Goal: Task Accomplishment & Management: Use online tool/utility

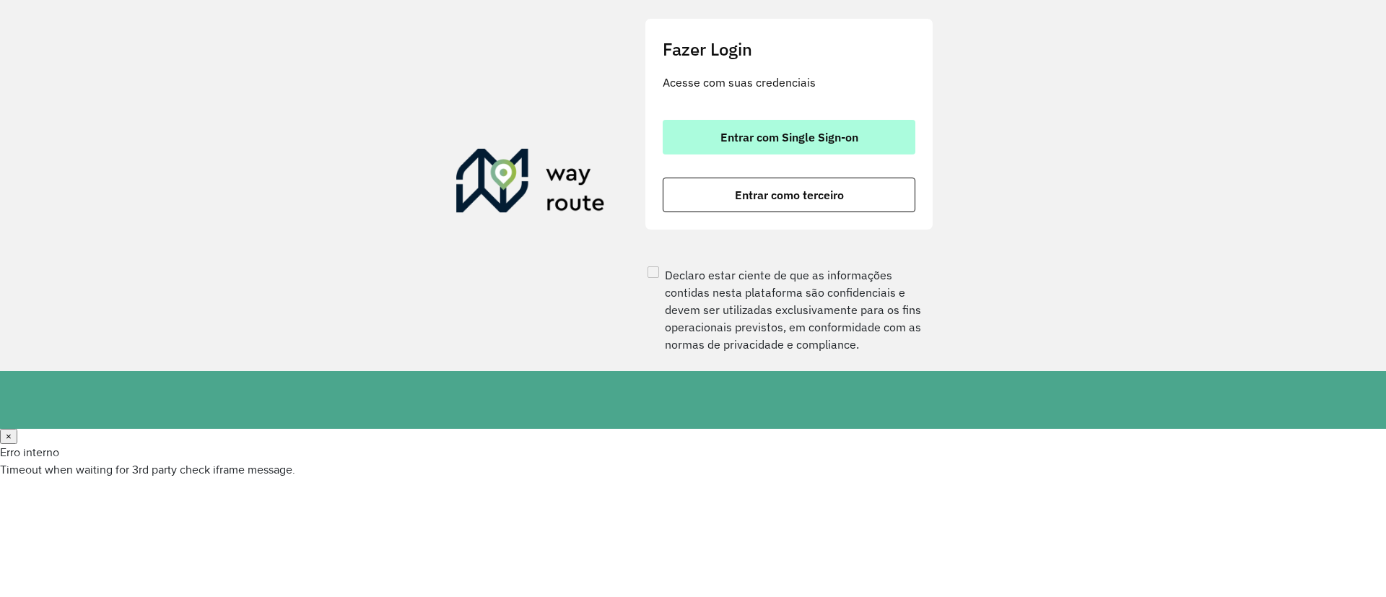
click at [717, 132] on button "Entrar com Single Sign-on" at bounding box center [789, 137] width 253 height 35
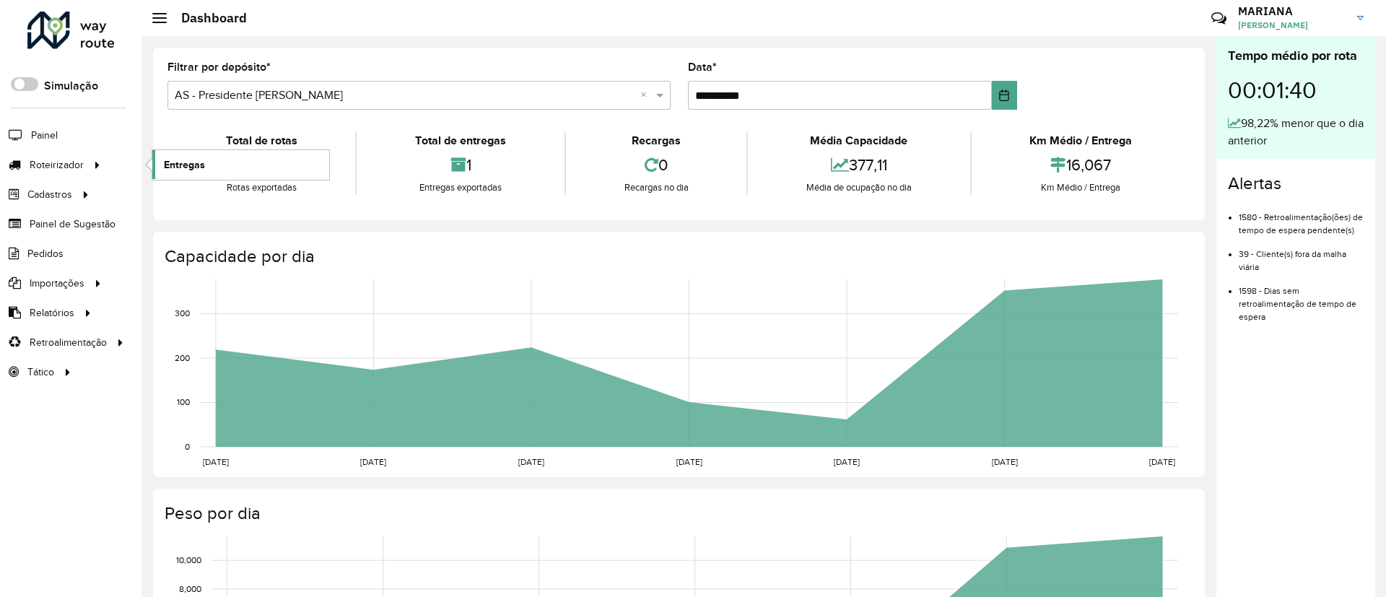
click at [170, 160] on span "Entregas" at bounding box center [184, 164] width 41 height 15
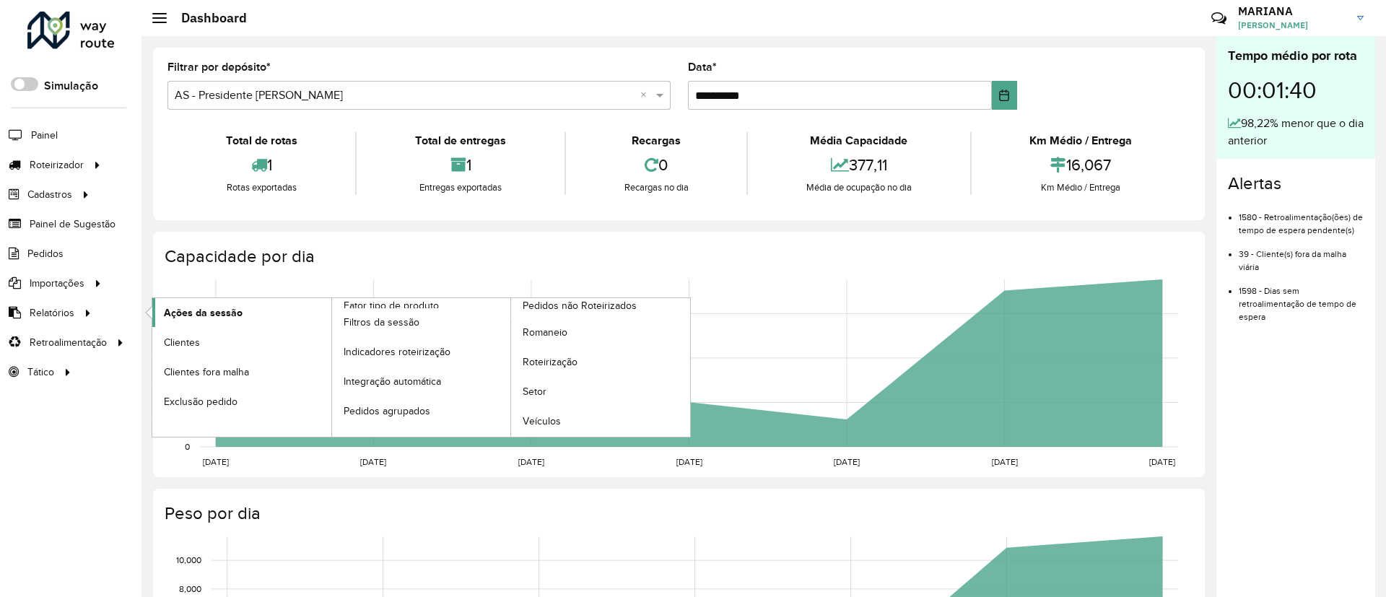
click at [196, 310] on span "Ações da sessão" at bounding box center [203, 312] width 79 height 15
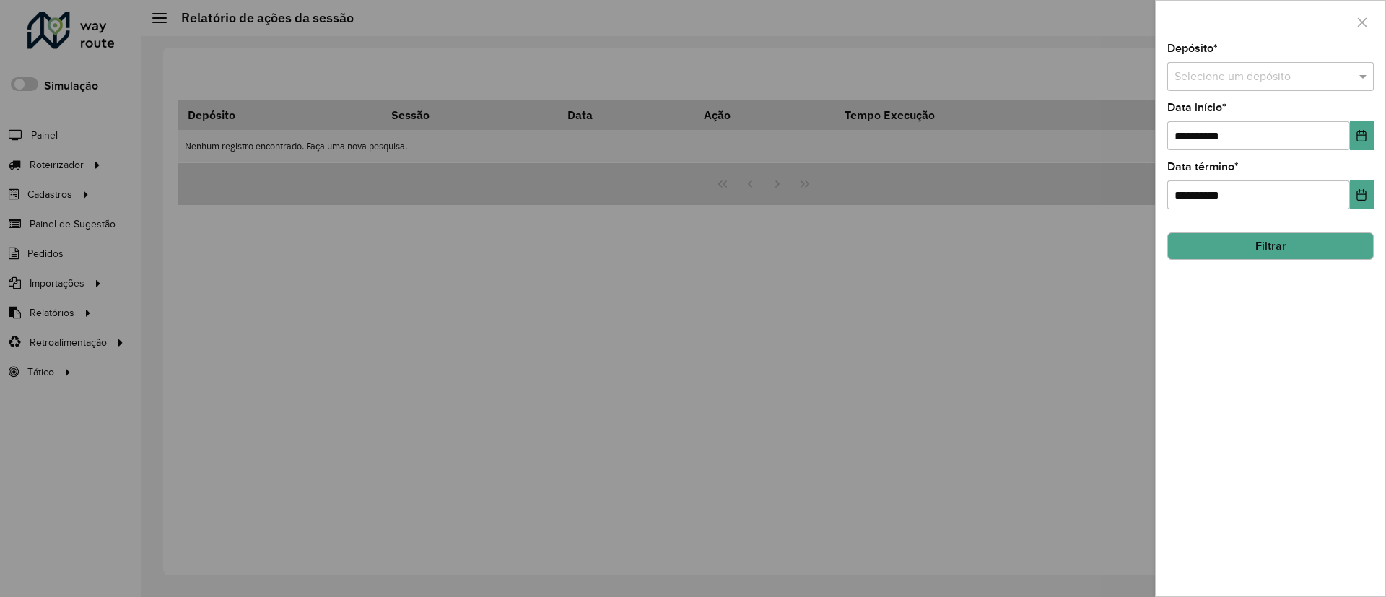
click at [1212, 80] on input "text" at bounding box center [1255, 77] width 163 height 17
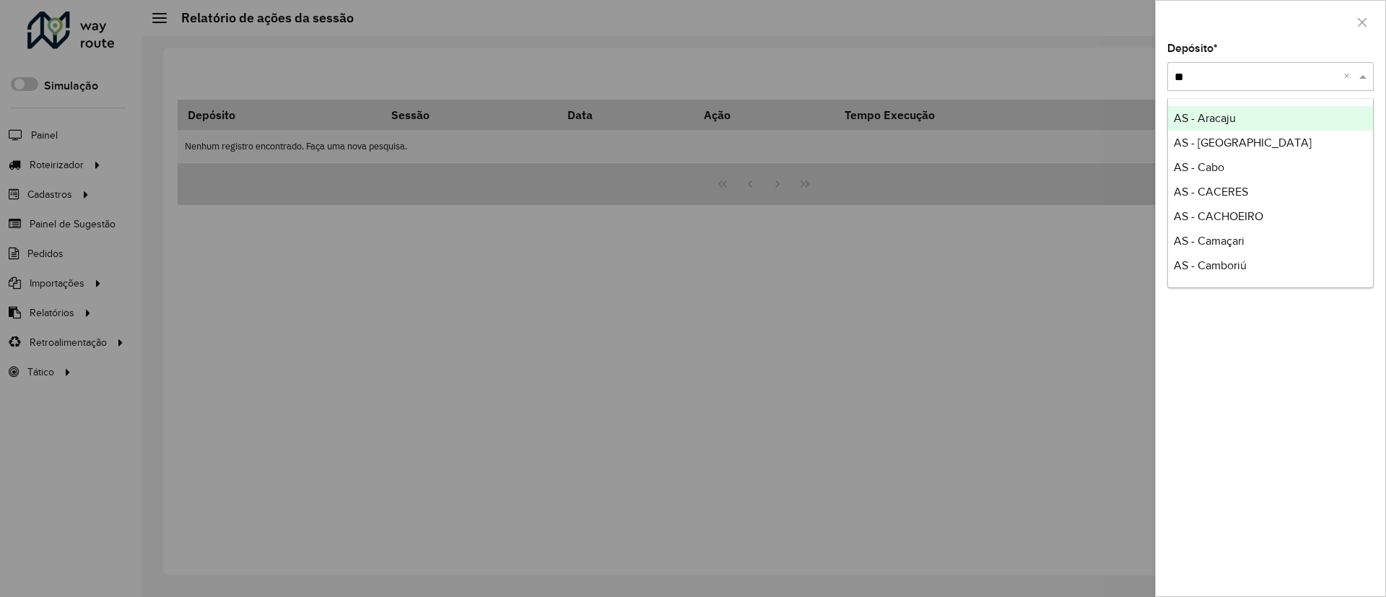
type input "***"
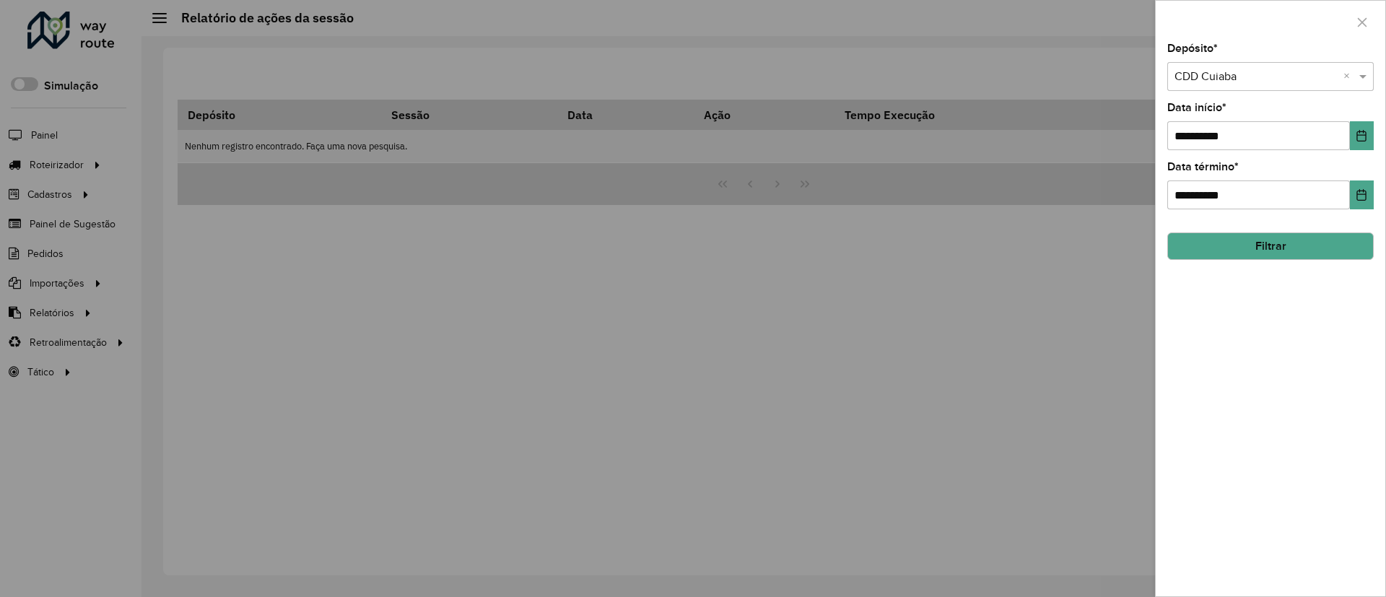
click at [1240, 235] on button "Filtrar" at bounding box center [1270, 245] width 206 height 27
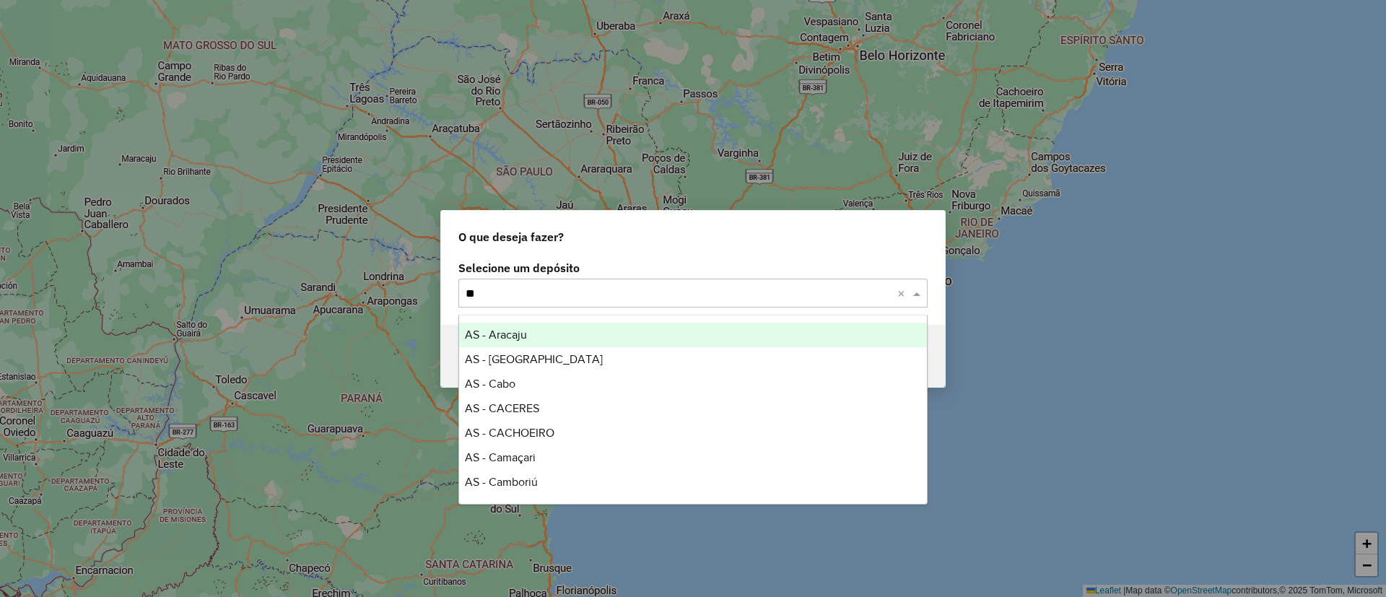
type input "***"
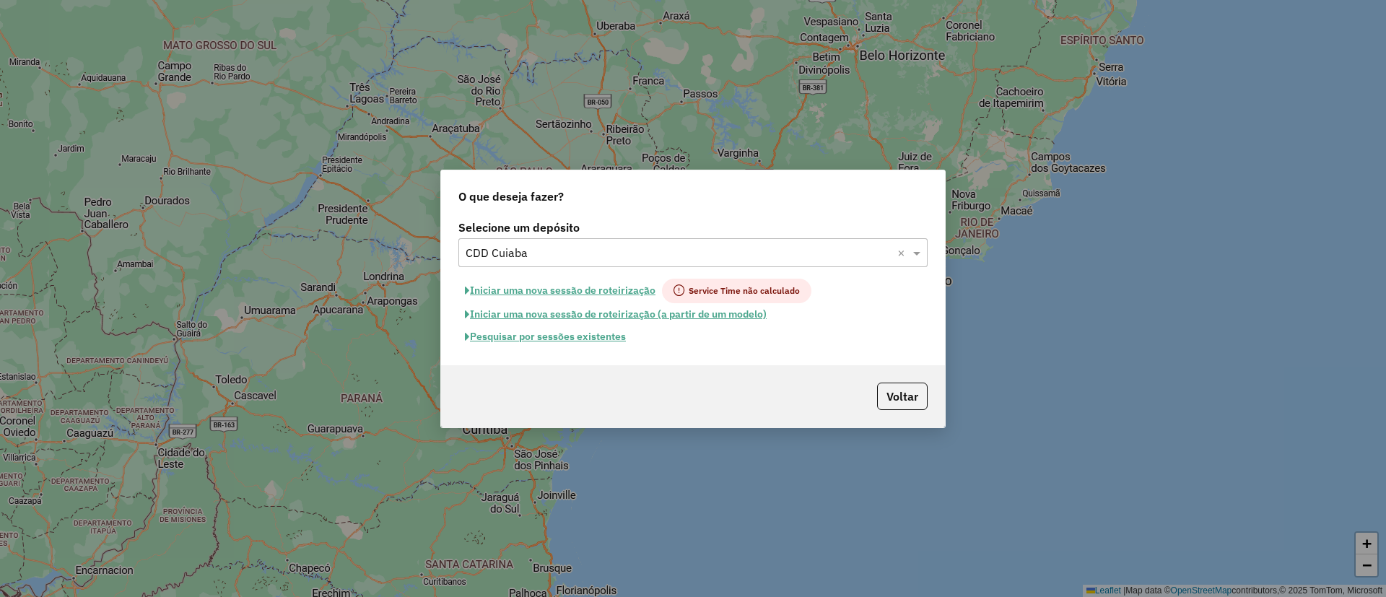
click at [550, 332] on button "Pesquisar por sessões existentes" at bounding box center [545, 337] width 174 height 22
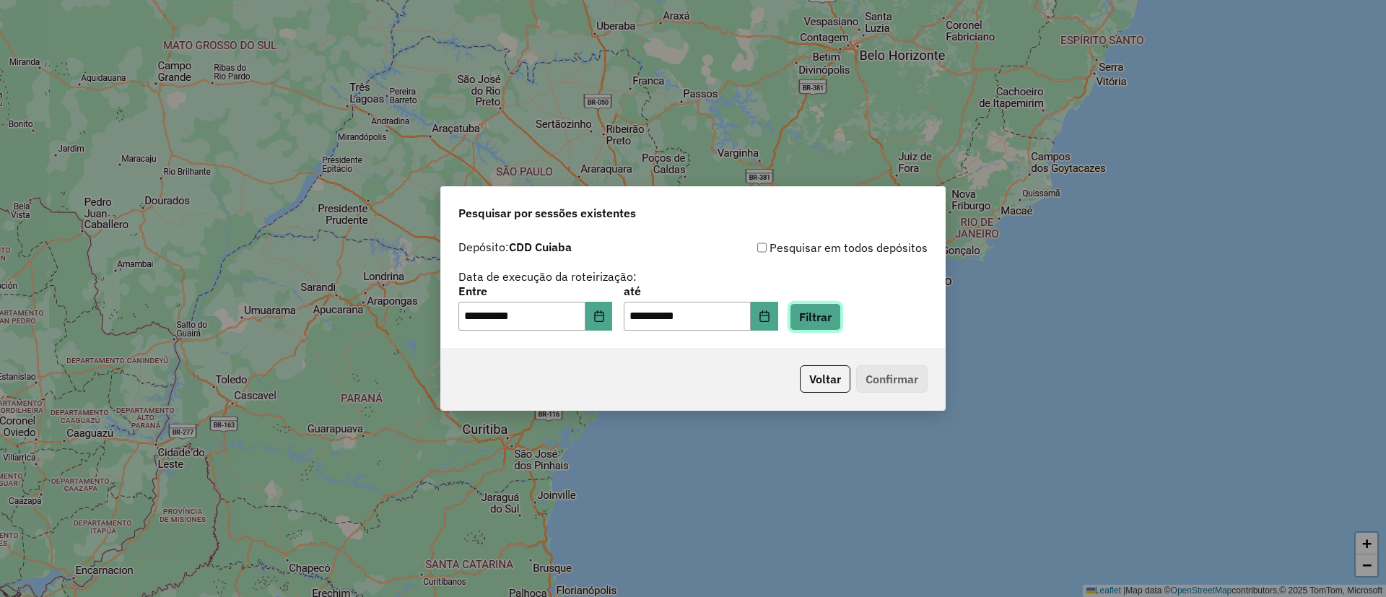
click at [826, 310] on button "Filtrar" at bounding box center [815, 316] width 51 height 27
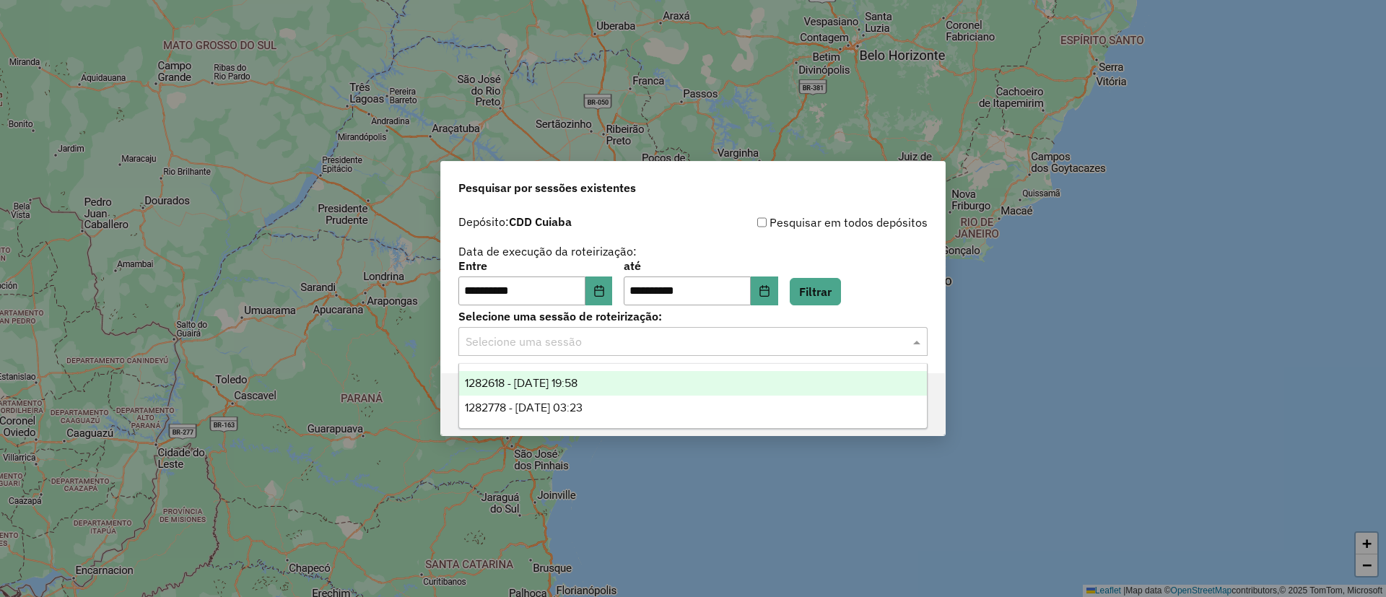
click at [531, 351] on div "Selecione uma sessão" at bounding box center [692, 341] width 469 height 29
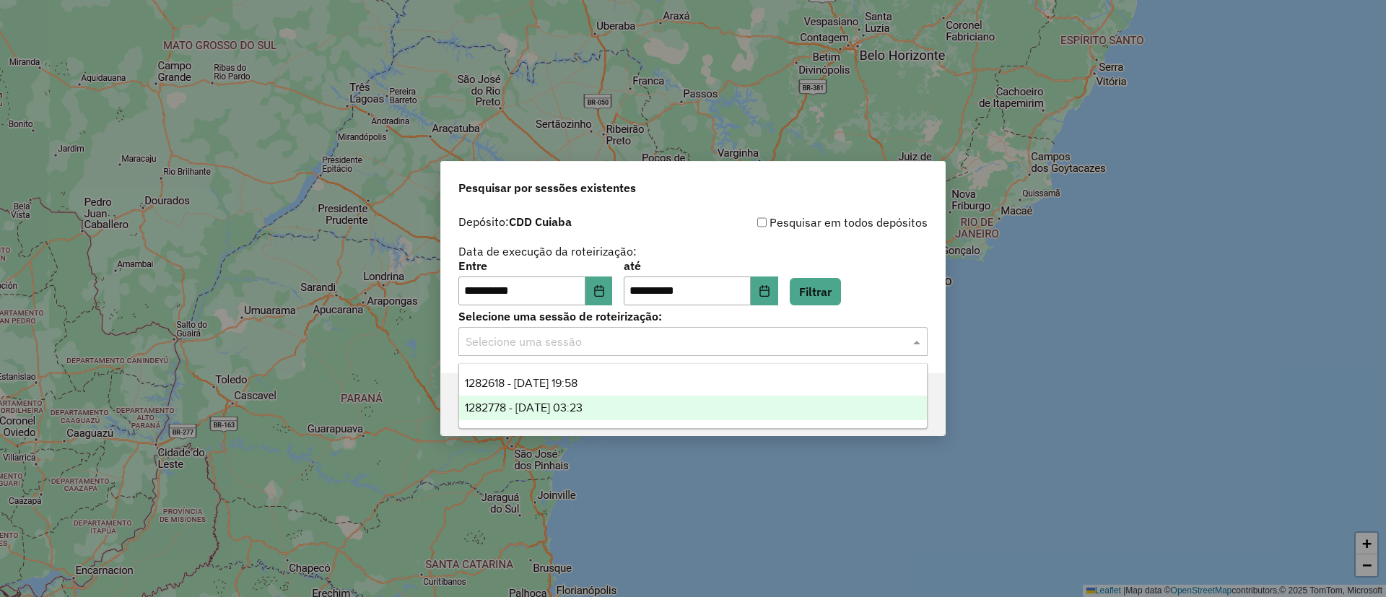
click at [541, 409] on span "1282778 - 25/09/2025 03:23" at bounding box center [524, 407] width 118 height 12
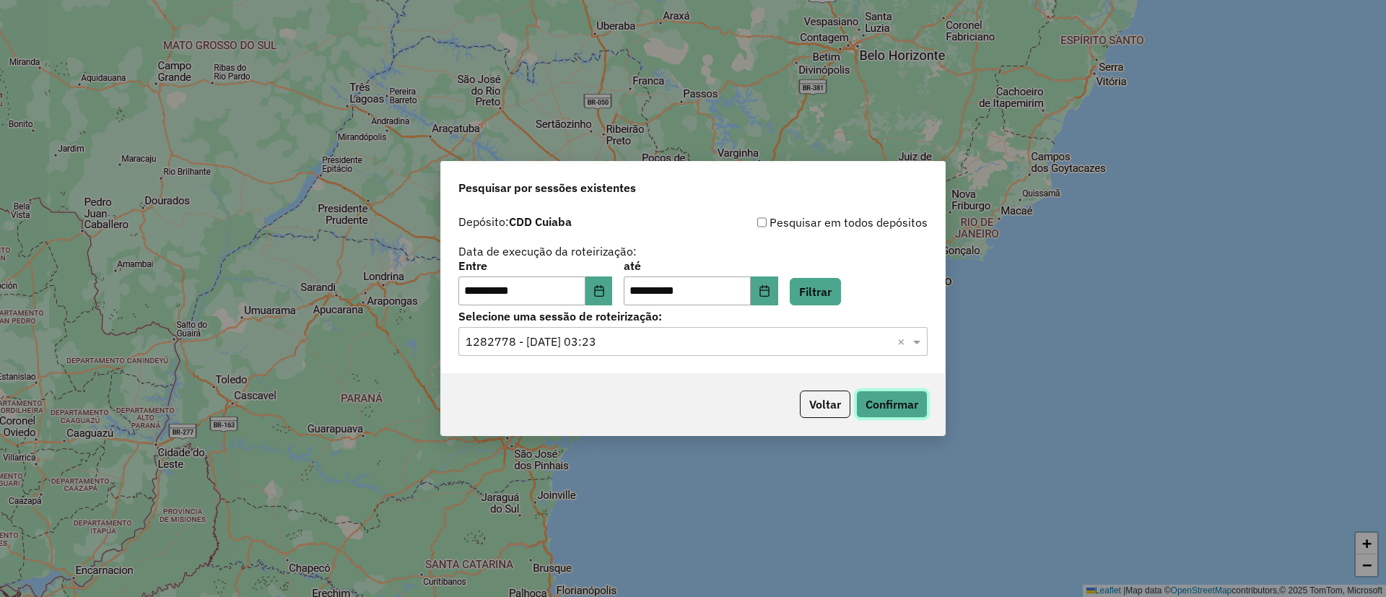
click at [893, 403] on button "Confirmar" at bounding box center [891, 403] width 71 height 27
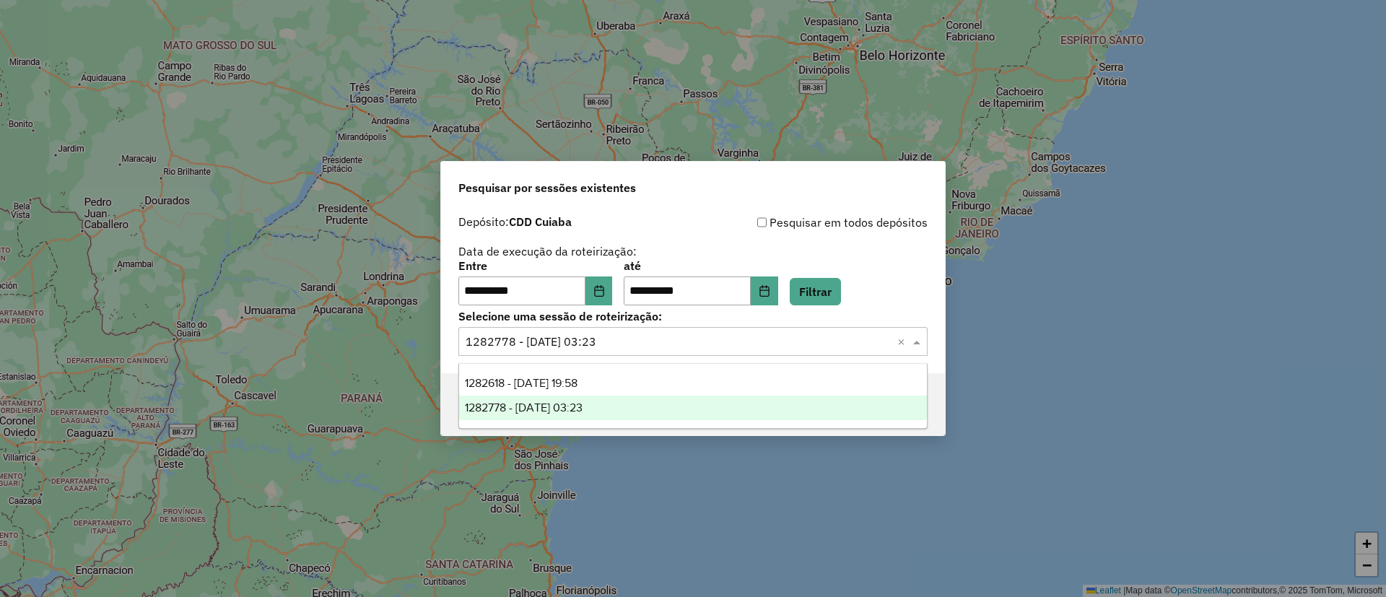
click at [562, 346] on input "text" at bounding box center [679, 341] width 426 height 17
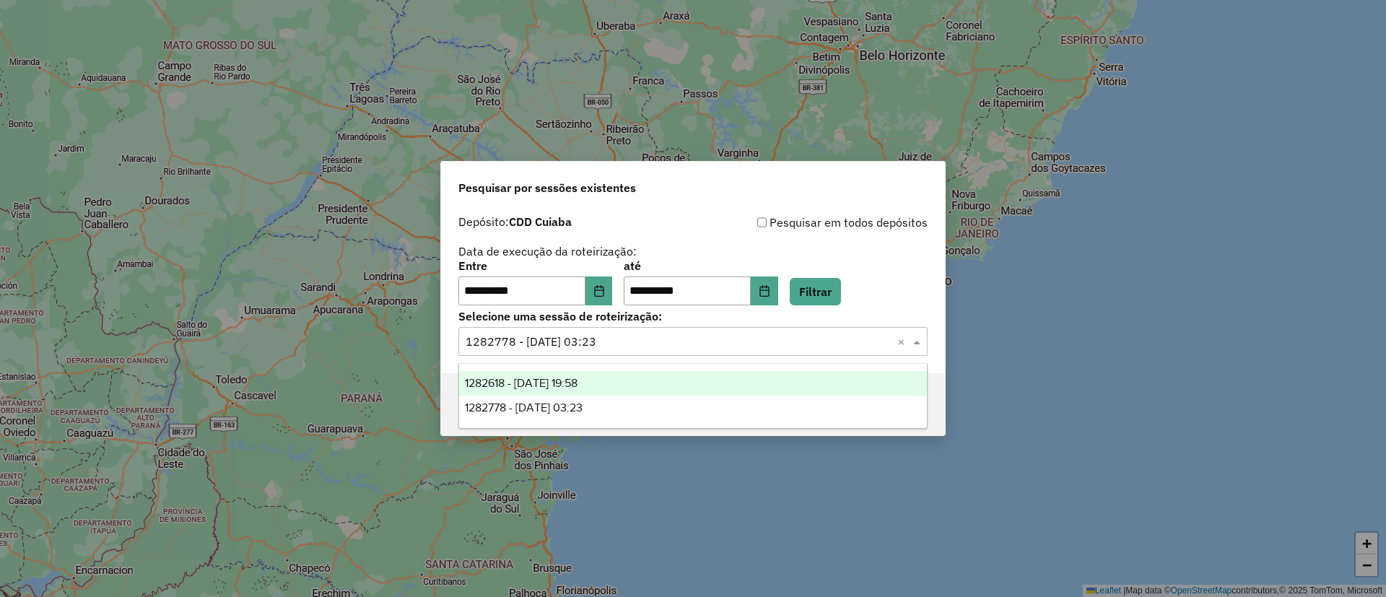
click at [564, 379] on span "1282618 - 25/09/2025 19:58" at bounding box center [521, 383] width 113 height 12
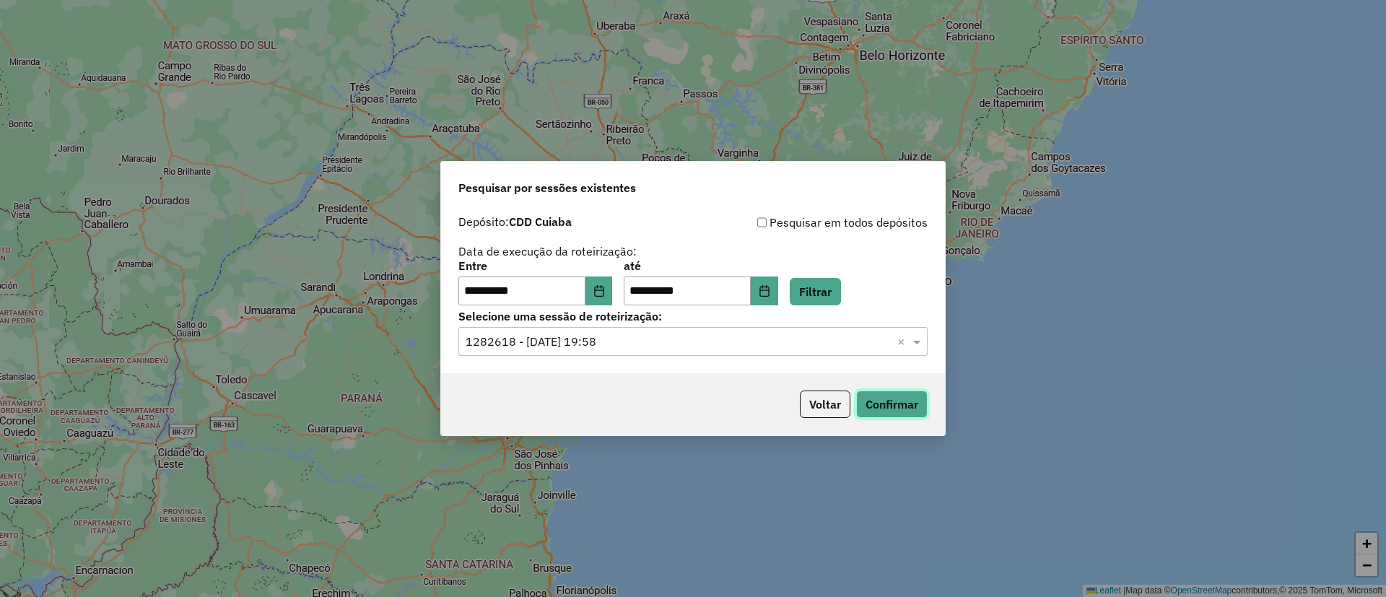
click at [885, 397] on button "Confirmar" at bounding box center [891, 403] width 71 height 27
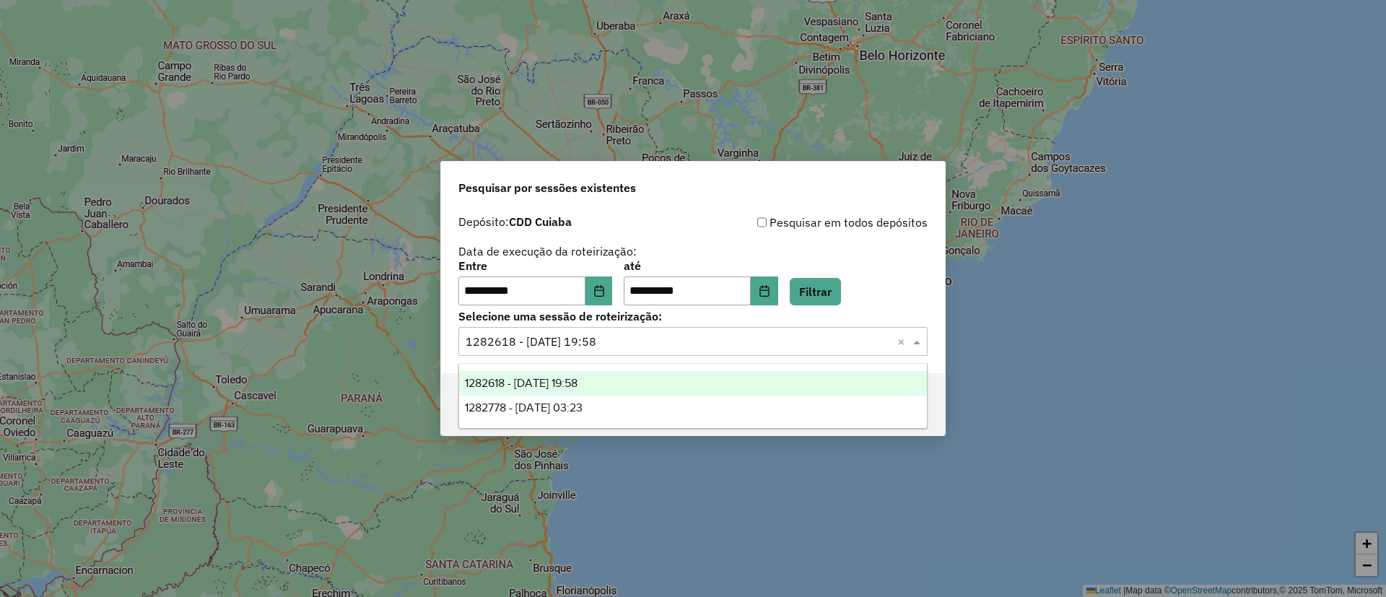
click at [567, 349] on input "text" at bounding box center [679, 341] width 426 height 17
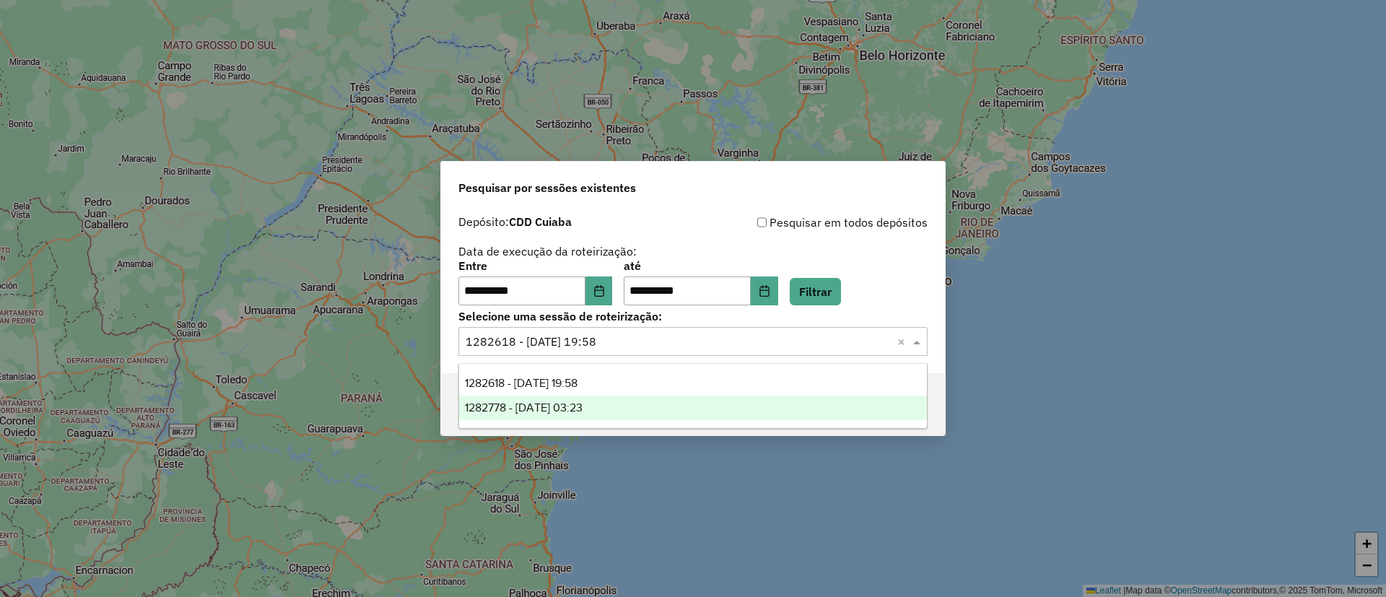
click at [857, 220] on div "Pesquisar em todos depósitos" at bounding box center [810, 222] width 235 height 17
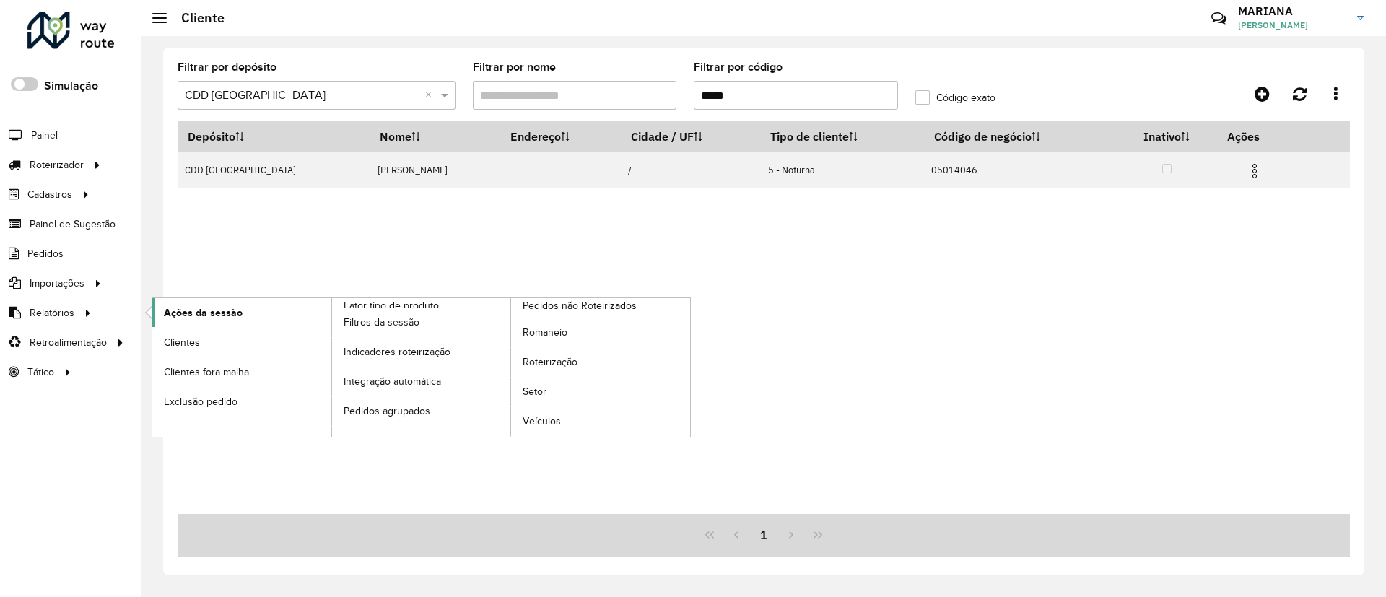
click at [201, 302] on link "Ações da sessão" at bounding box center [241, 312] width 179 height 29
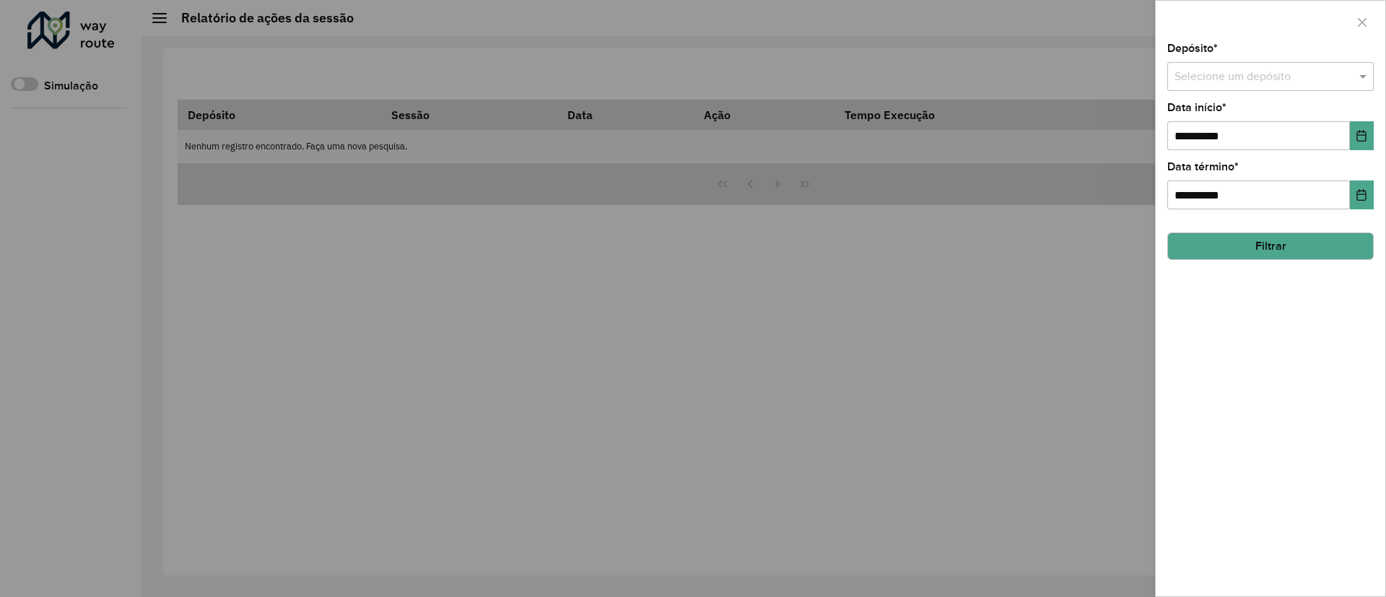
click at [201, 302] on body "**********" at bounding box center [693, 298] width 1386 height 597
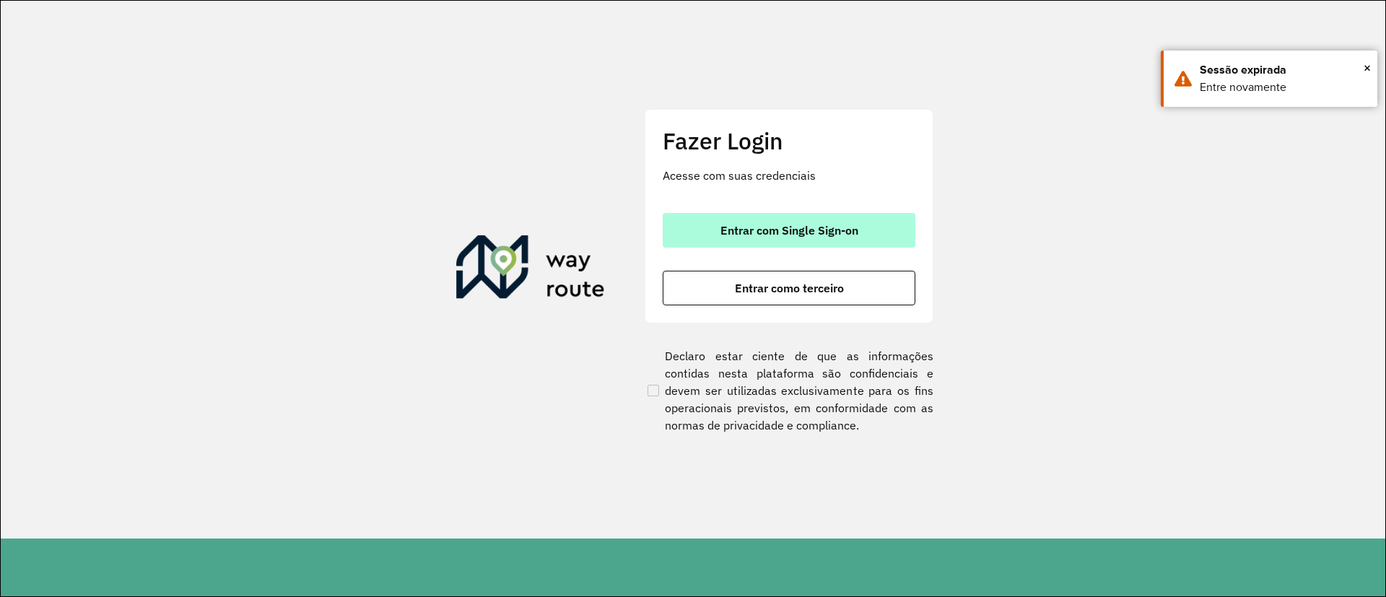
click at [778, 235] on span "Entrar com Single Sign-on" at bounding box center [789, 230] width 138 height 12
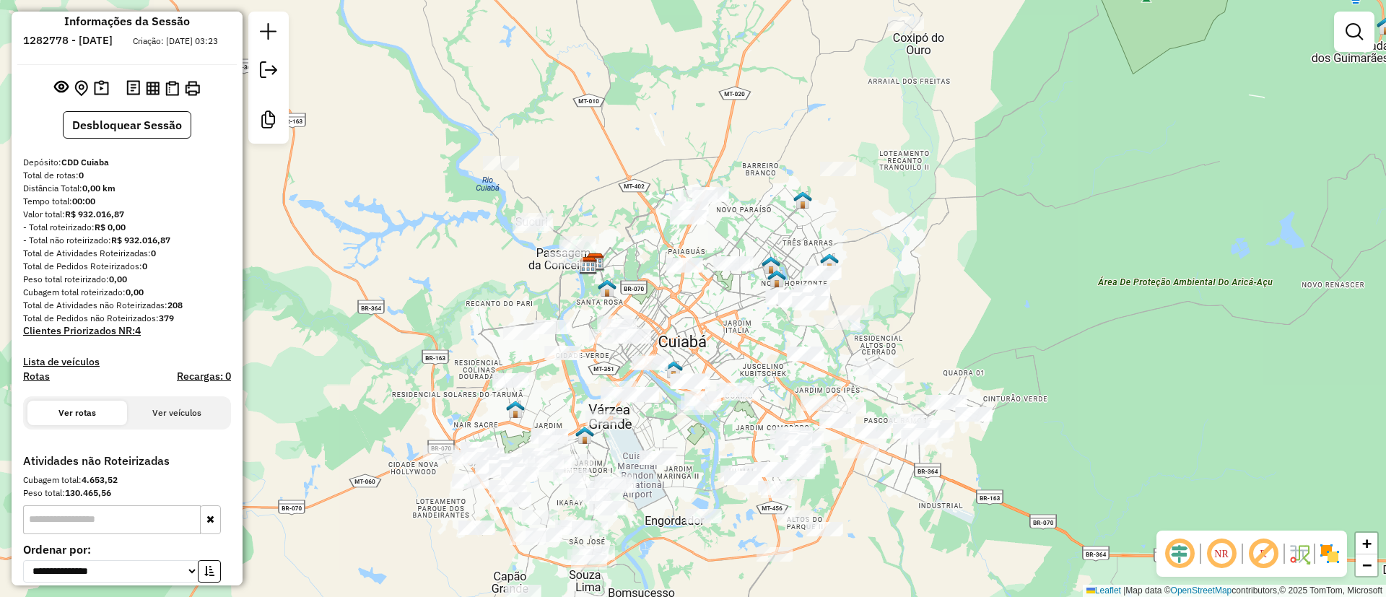
scroll to position [125, 0]
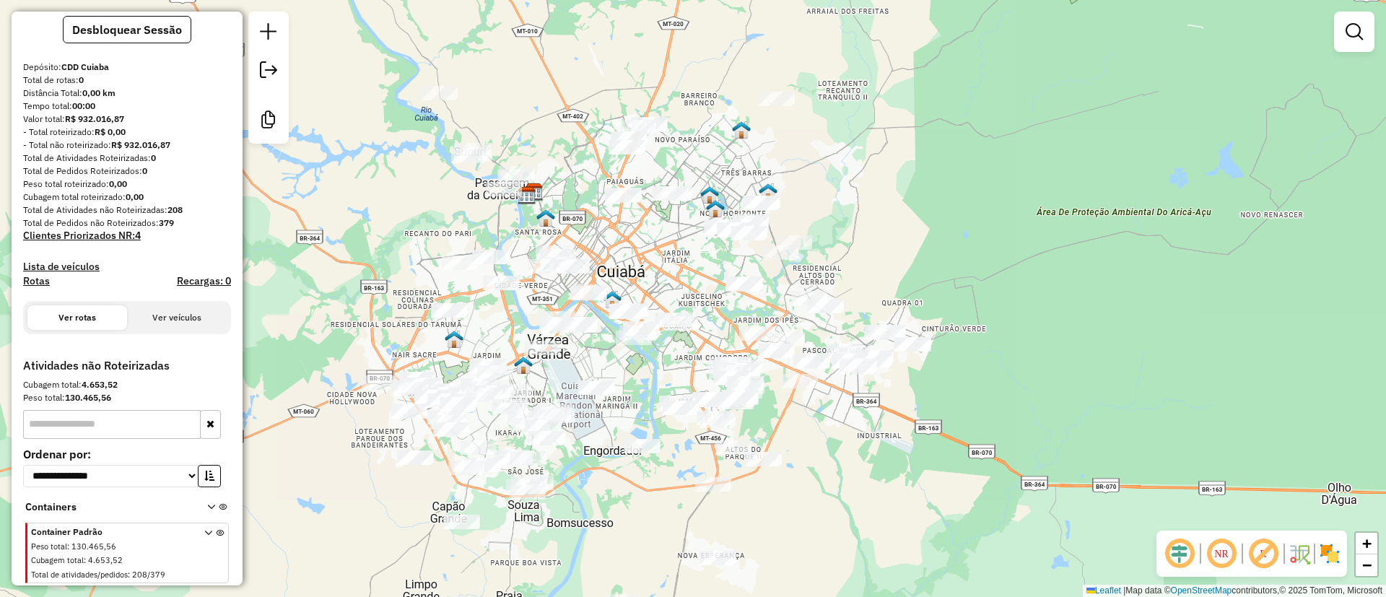
drag, startPoint x: 743, startPoint y: 343, endPoint x: 677, endPoint y: 271, distance: 98.1
click at [677, 271] on div "Janela de atendimento Grade de atendimento Capacidade Transportadoras Veículos …" at bounding box center [693, 298] width 1386 height 597
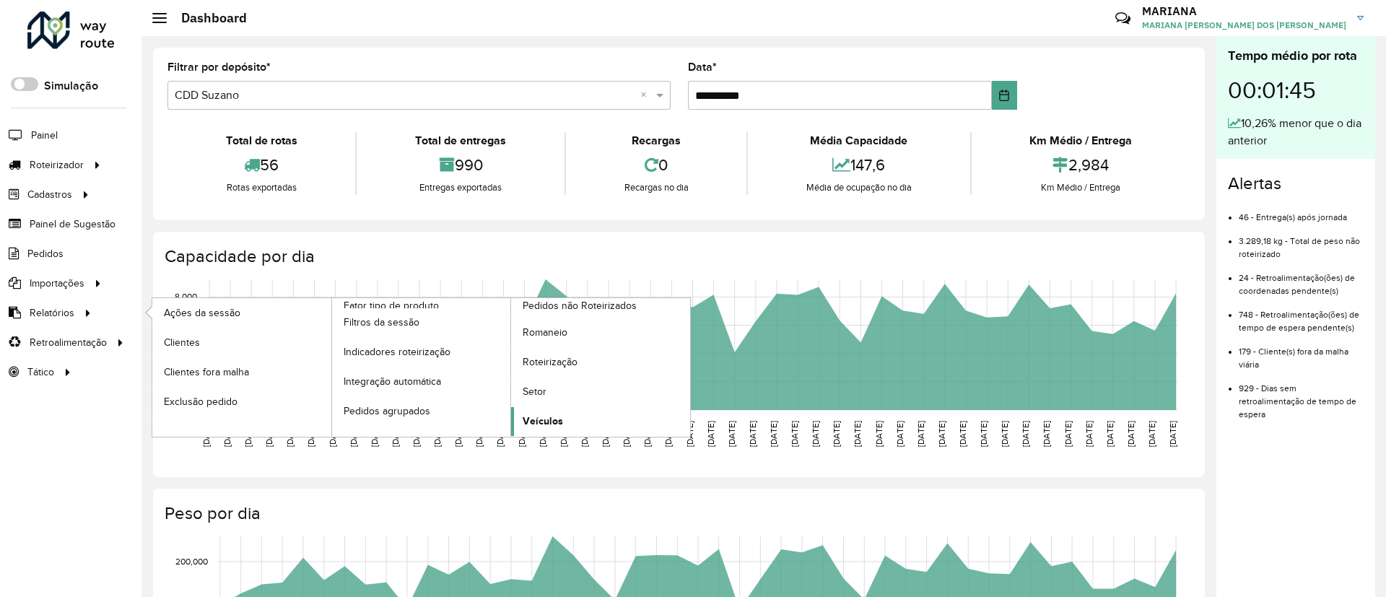
click at [533, 414] on span "Veículos" at bounding box center [543, 421] width 40 height 15
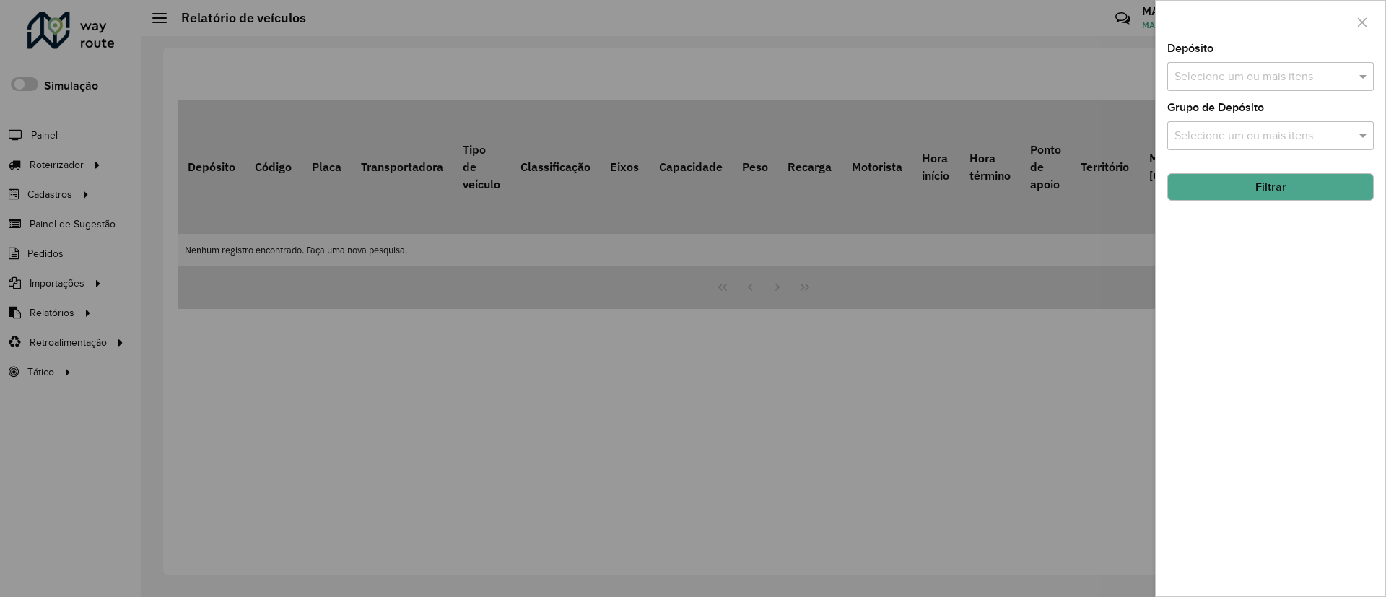
click at [1264, 73] on input "text" at bounding box center [1263, 77] width 185 height 17
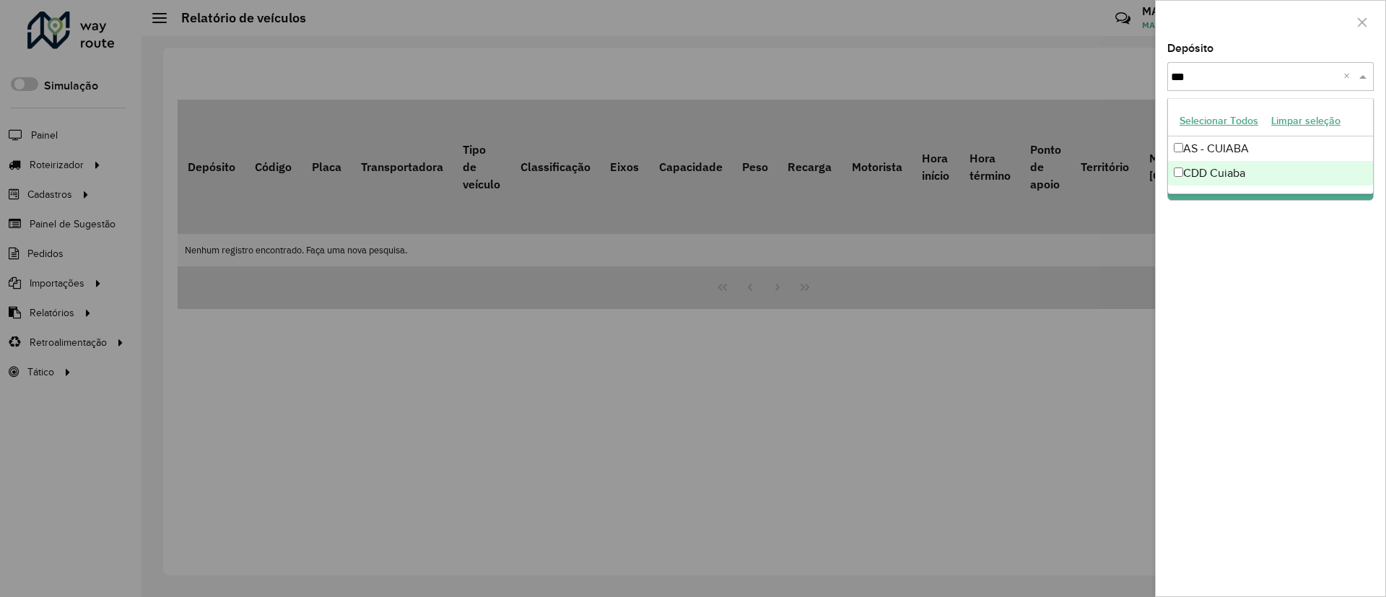
type input "***"
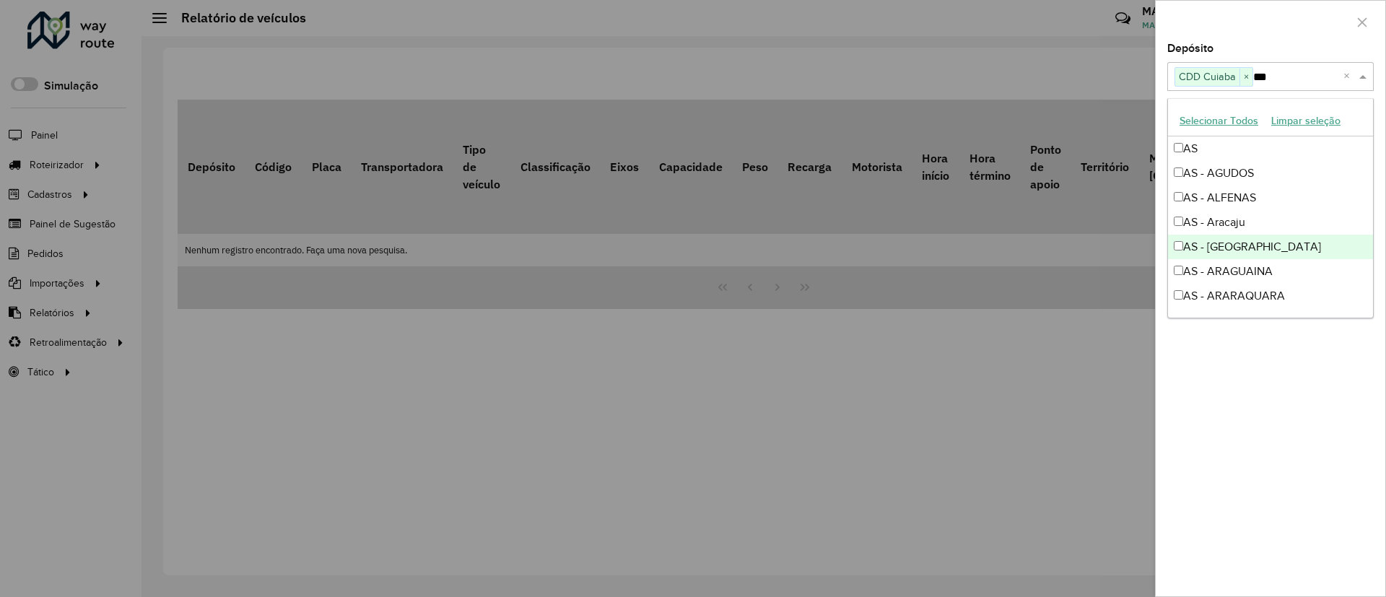
click at [1226, 416] on div "Depósito Selecione um ou mais itens CDD Cuiaba × *** × Grupo de Depósito Seleci…" at bounding box center [1271, 319] width 230 height 553
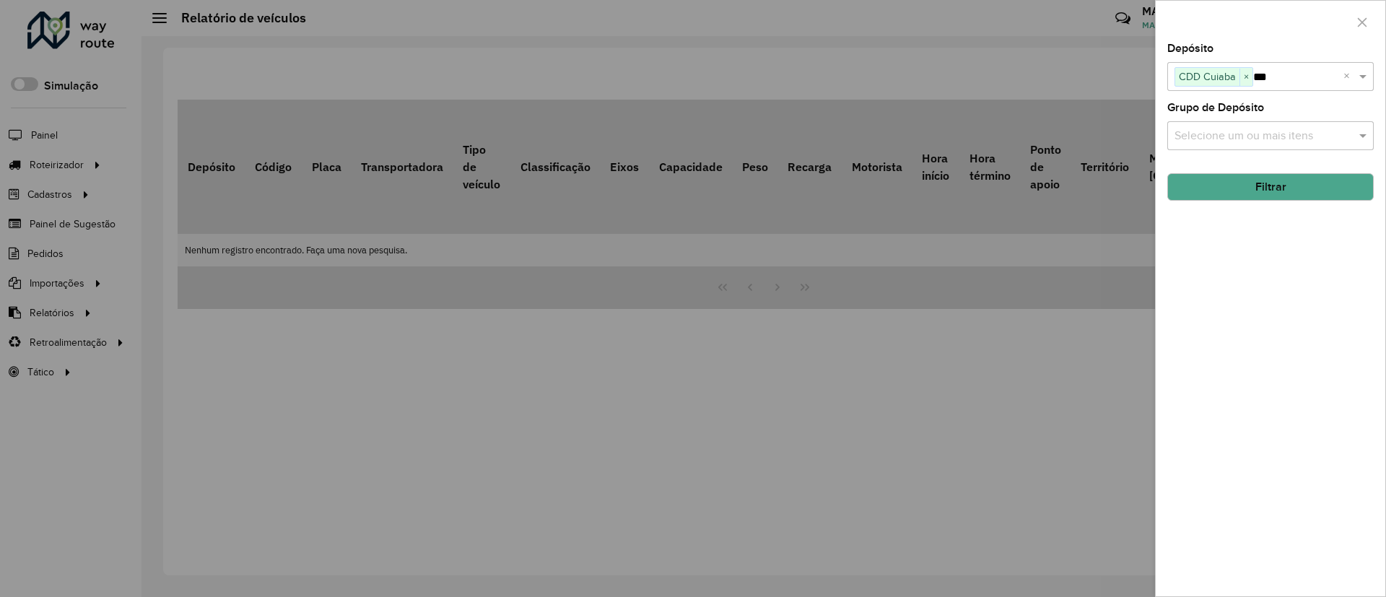
click at [1244, 191] on button "Filtrar" at bounding box center [1270, 186] width 206 height 27
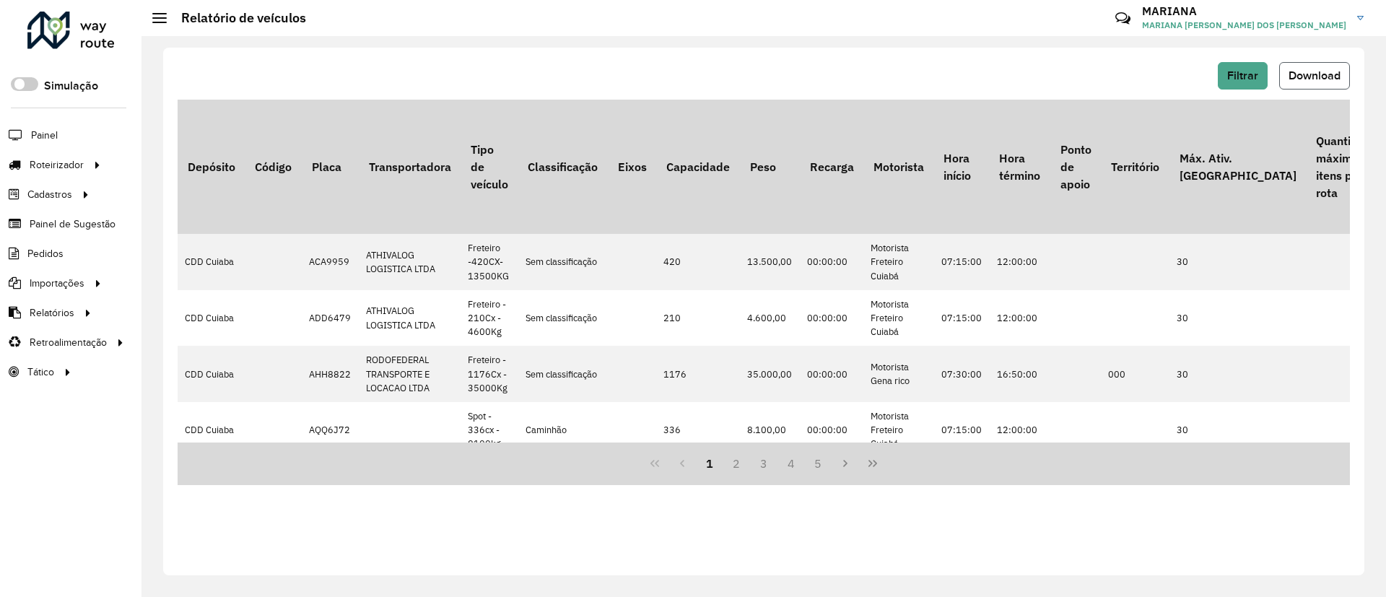
click at [1318, 72] on span "Download" at bounding box center [1314, 75] width 52 height 12
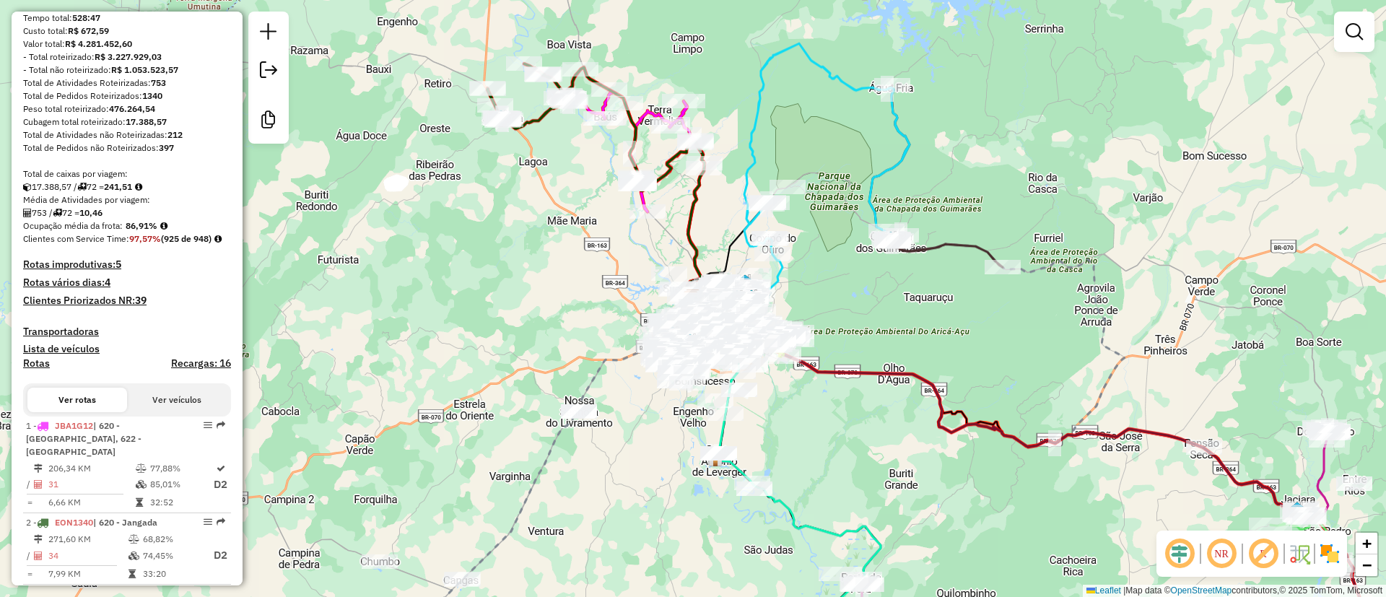
scroll to position [199, 0]
